Goal: Manage account settings

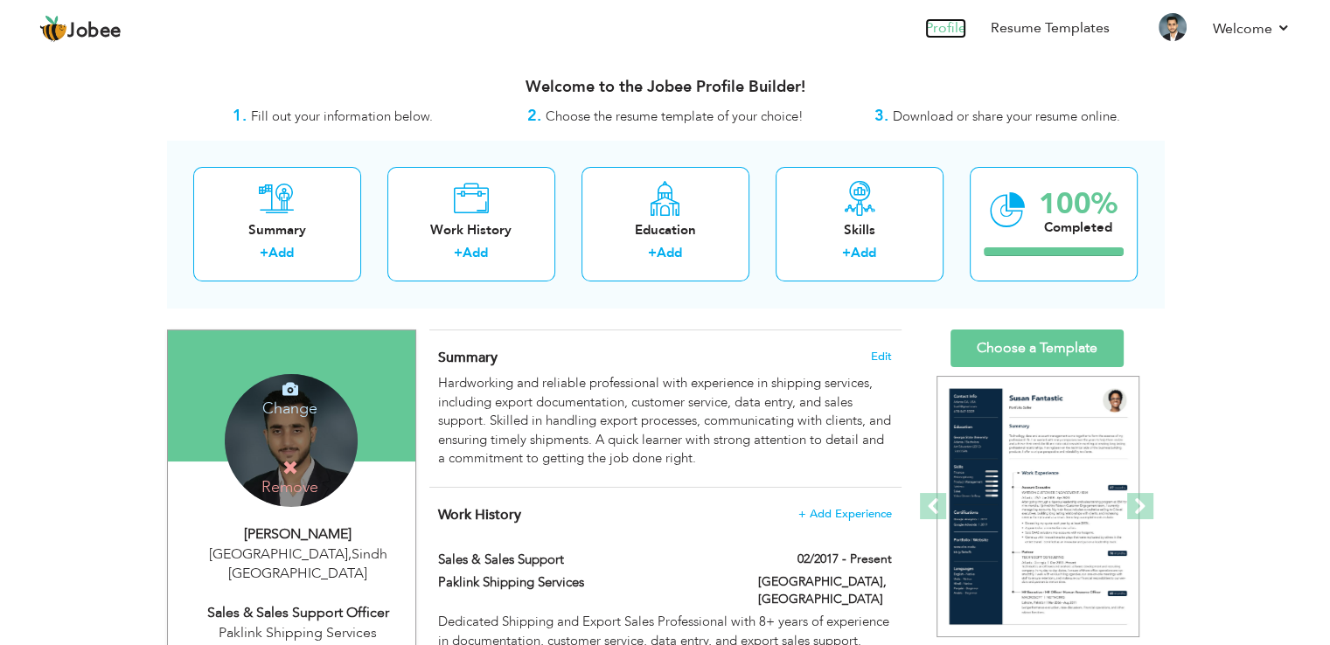
click at [954, 22] on link "Profile" at bounding box center [945, 28] width 41 height 20
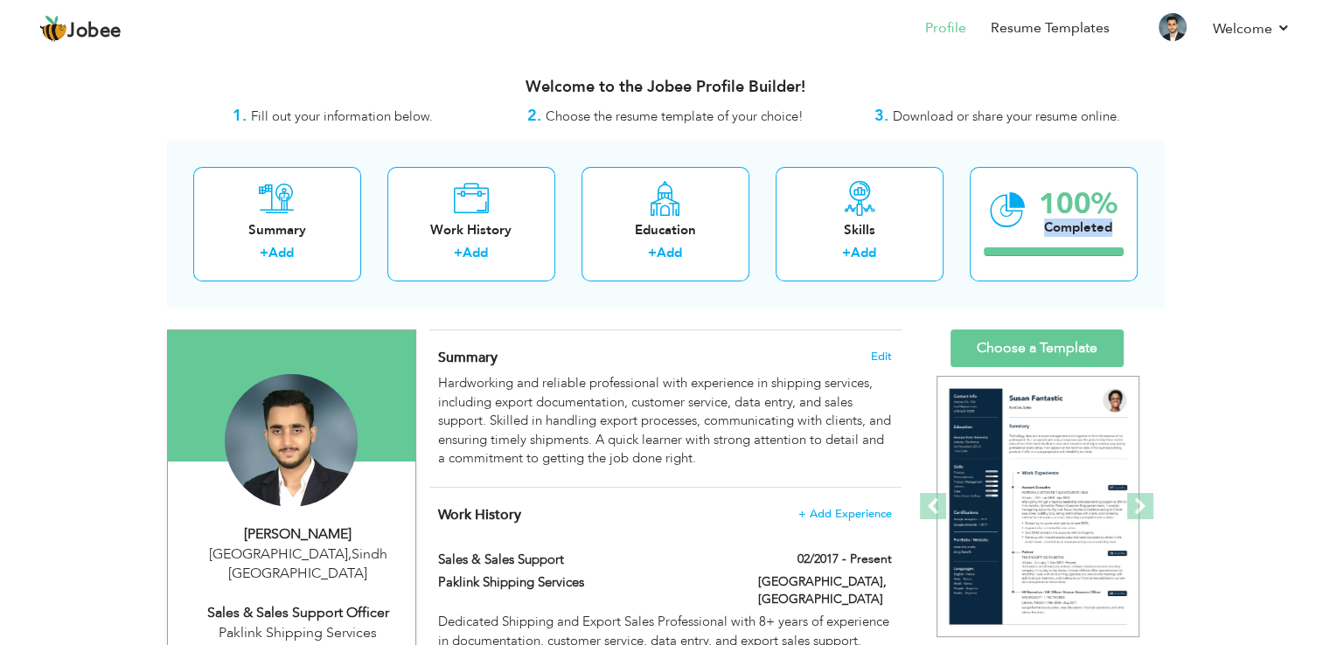
drag, startPoint x: 1333, startPoint y: 158, endPoint x: 1342, endPoint y: 200, distance: 43.1
click at [1330, 200] on html "Jobee Profile Resume Templates Resume Templates Cover Letters About My Resume W…" at bounding box center [665, 322] width 1330 height 645
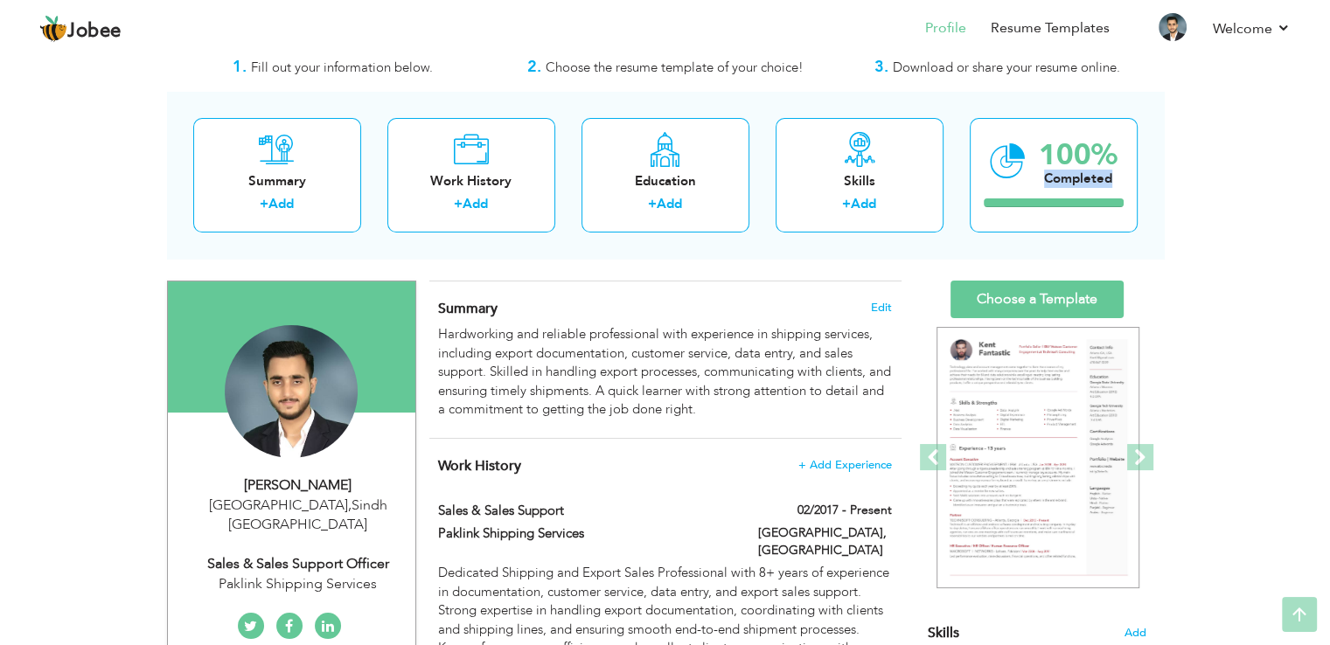
scroll to position [36, 0]
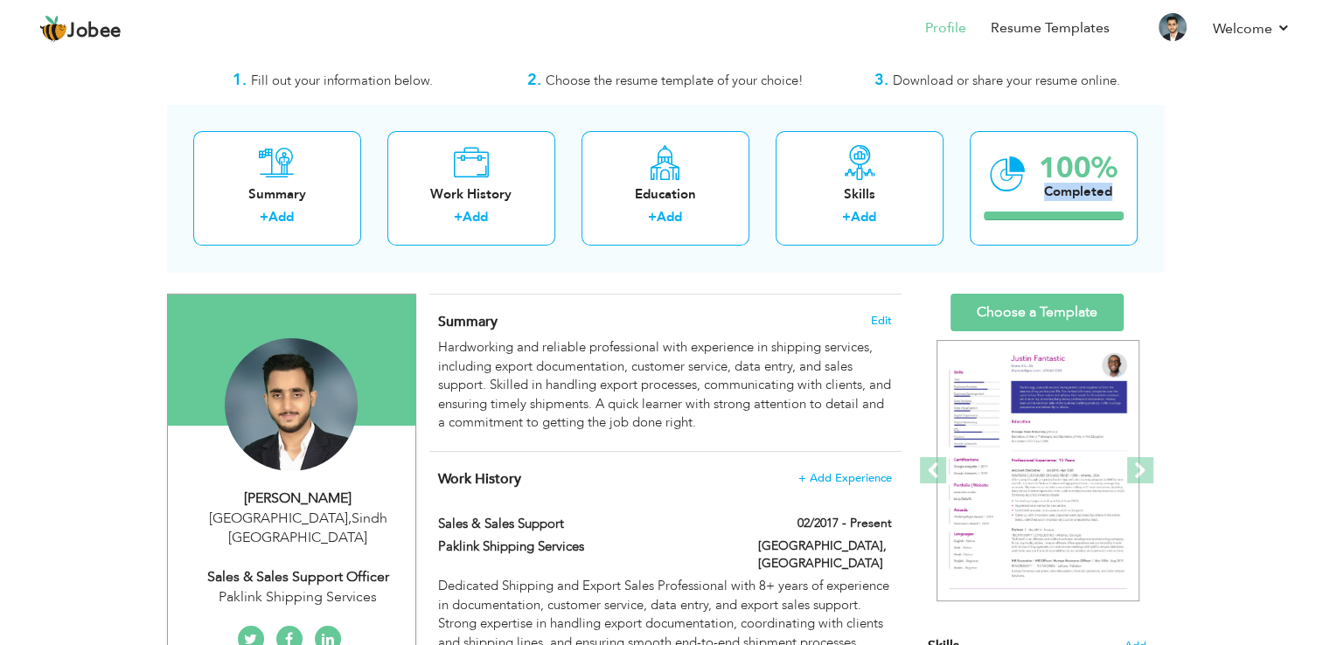
drag, startPoint x: 284, startPoint y: 532, endPoint x: 283, endPoint y: 517, distance: 15.8
click at [283, 517] on div "Ali Raza Karachi , Sindh Pakistan Sales & Sales Support Officer Paklink Shippin…" at bounding box center [291, 548] width 247 height 119
type input "Ali"
type input "Raza"
type input "03358225962"
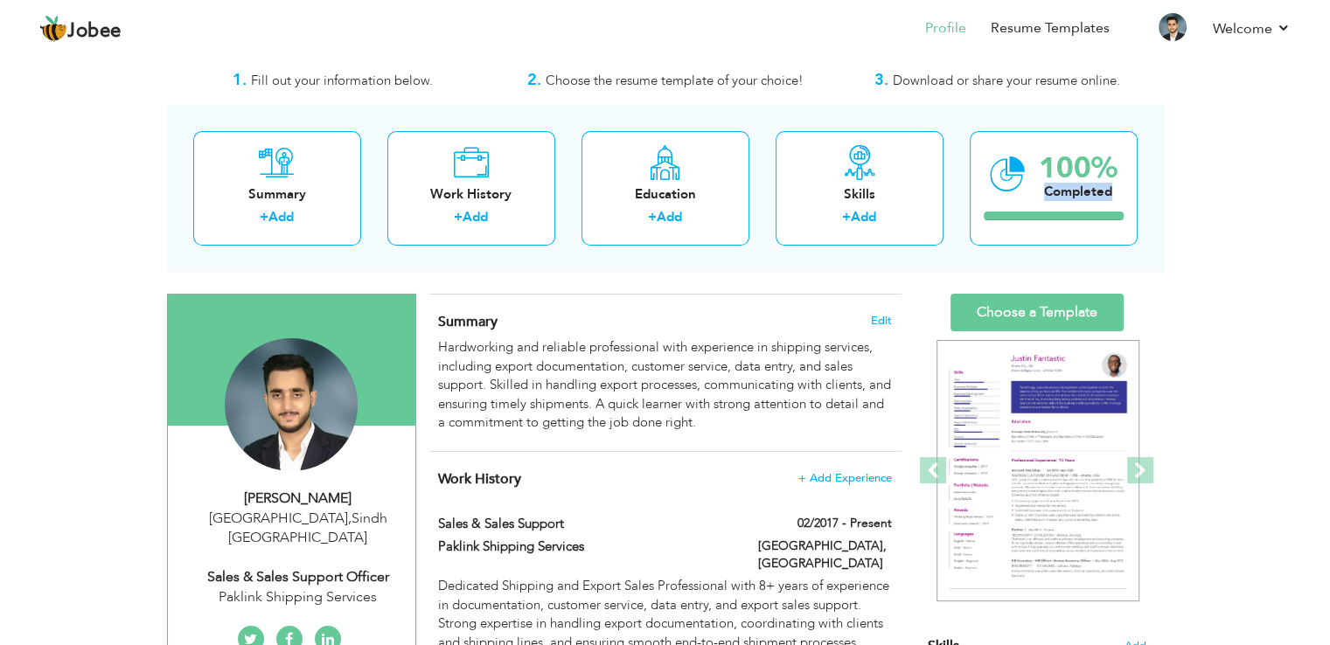
select select "number:166"
type input "Sindh"
type input "Karachi"
select select "number:10"
type input "Paklink Shipping Services"
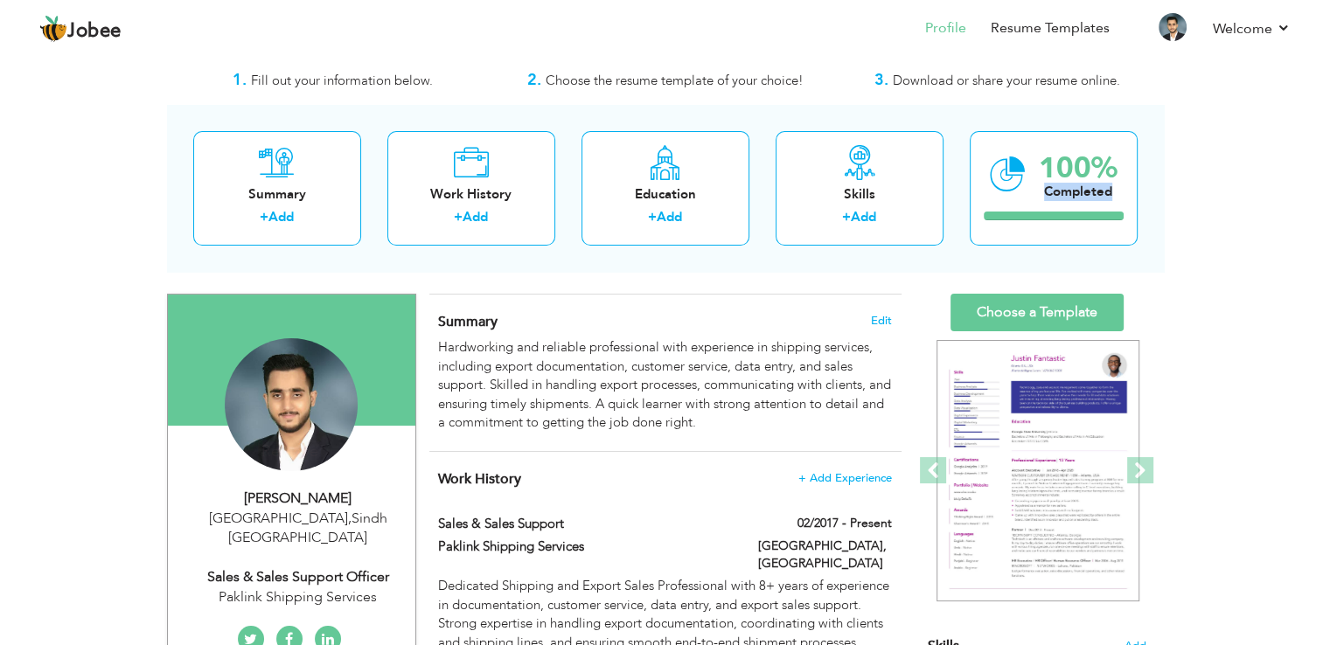
type input "Sales & Sales Support Officer"
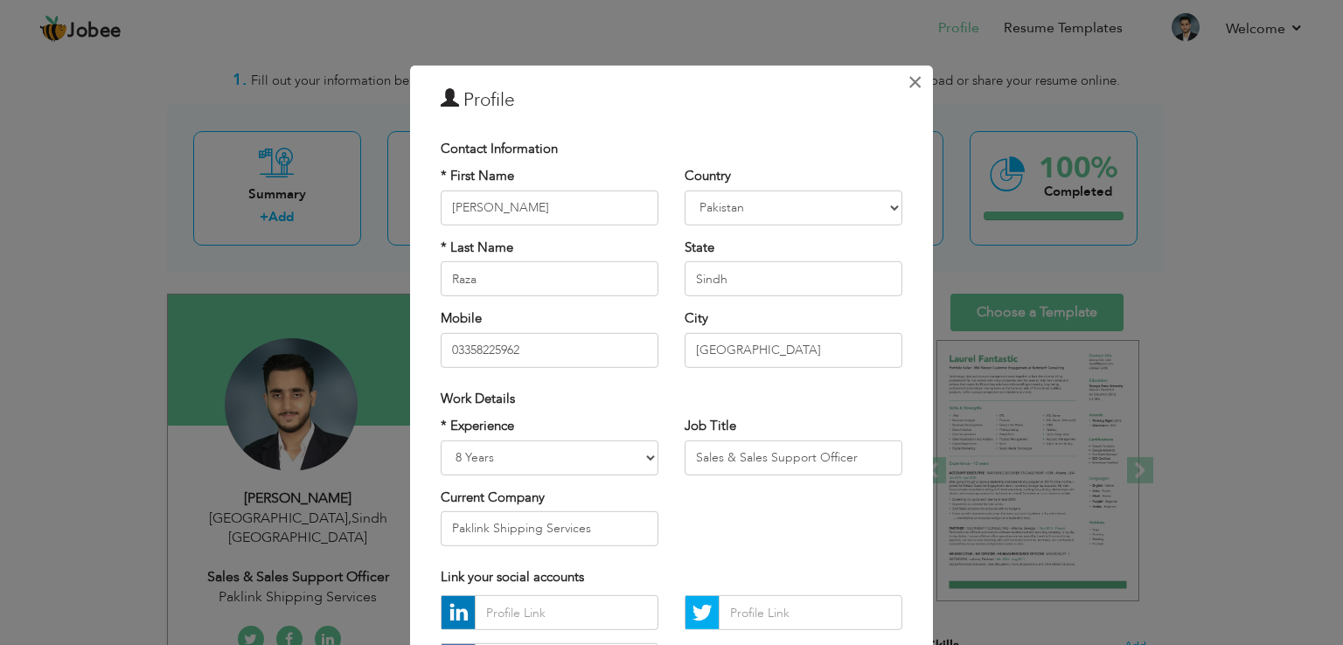
click at [910, 85] on span "×" at bounding box center [915, 81] width 15 height 31
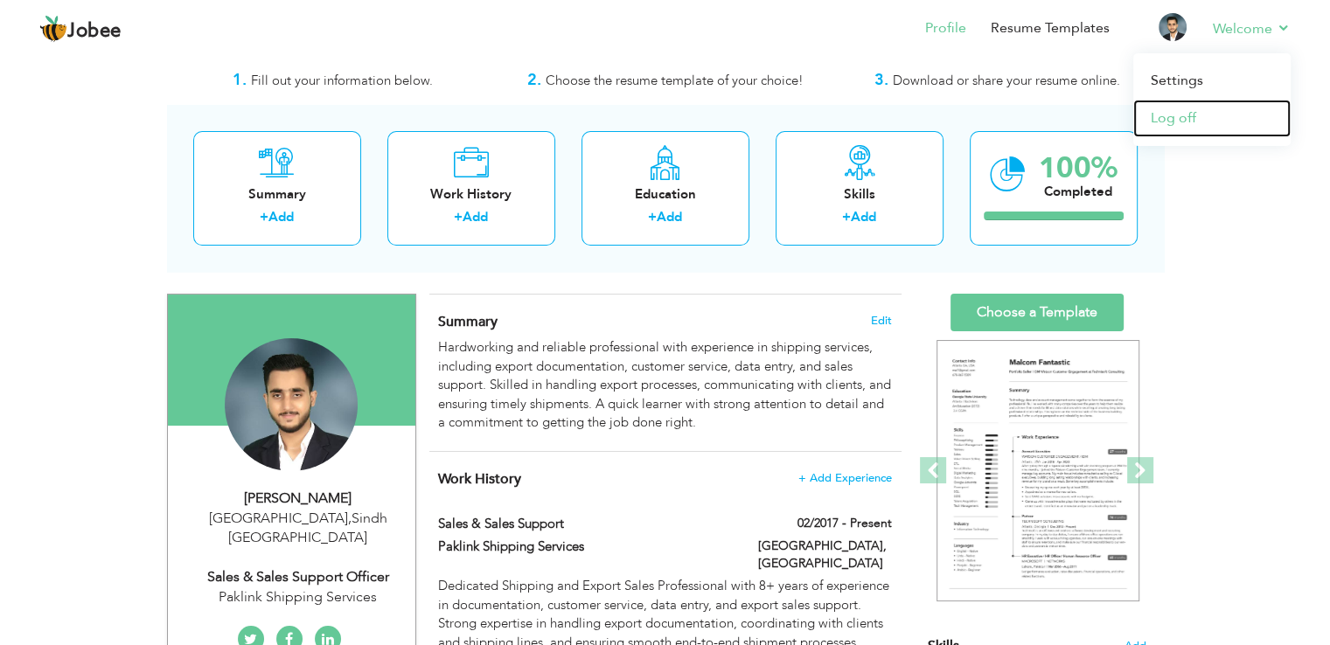
click at [1183, 107] on link "Log off" at bounding box center [1211, 119] width 157 height 38
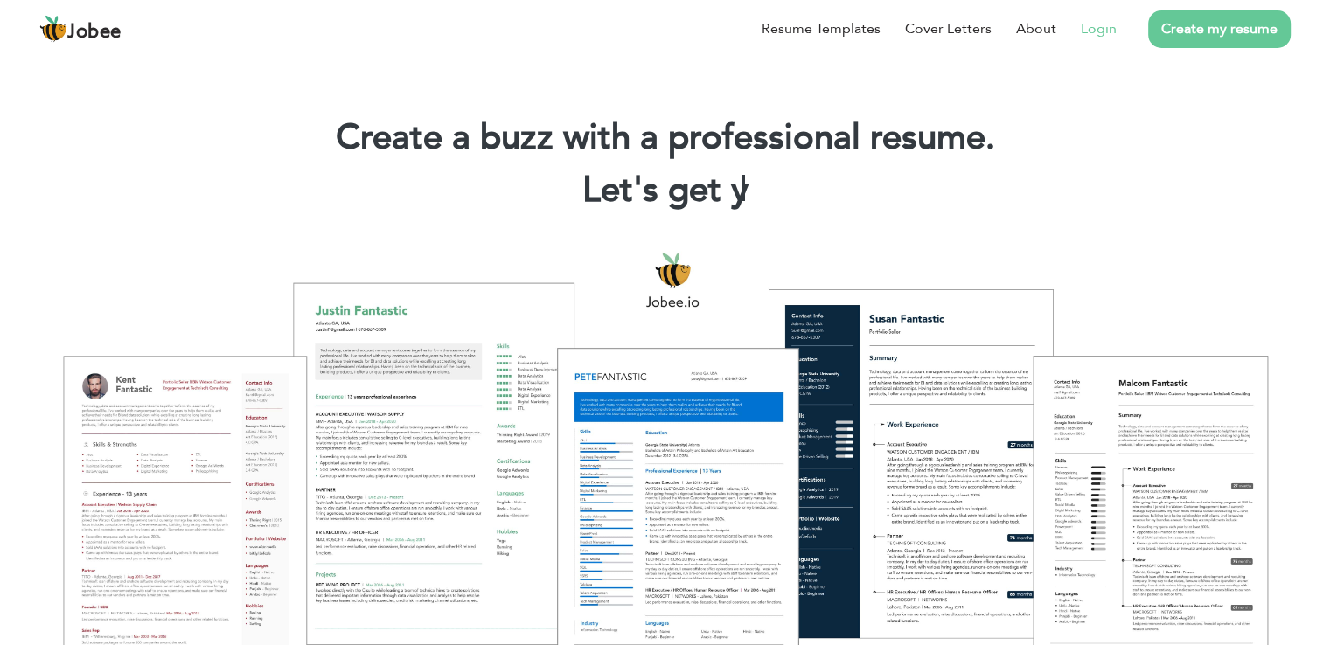
click at [1109, 32] on link "Login" at bounding box center [1099, 28] width 36 height 21
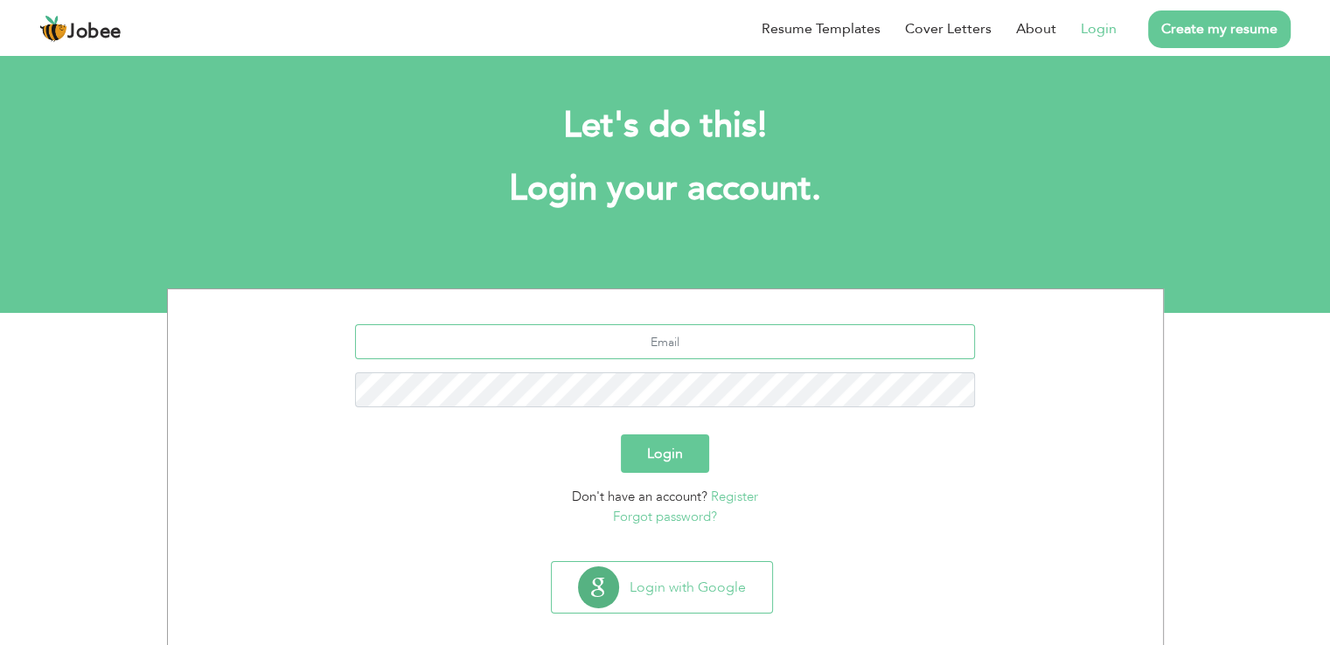
click at [657, 338] on input "text" at bounding box center [665, 341] width 620 height 35
type input "[EMAIL_ADDRESS][DOMAIN_NAME]"
click at [621, 435] on button "Login" at bounding box center [665, 454] width 88 height 38
